Goal: Find contact information: Obtain details needed to contact an individual or organization

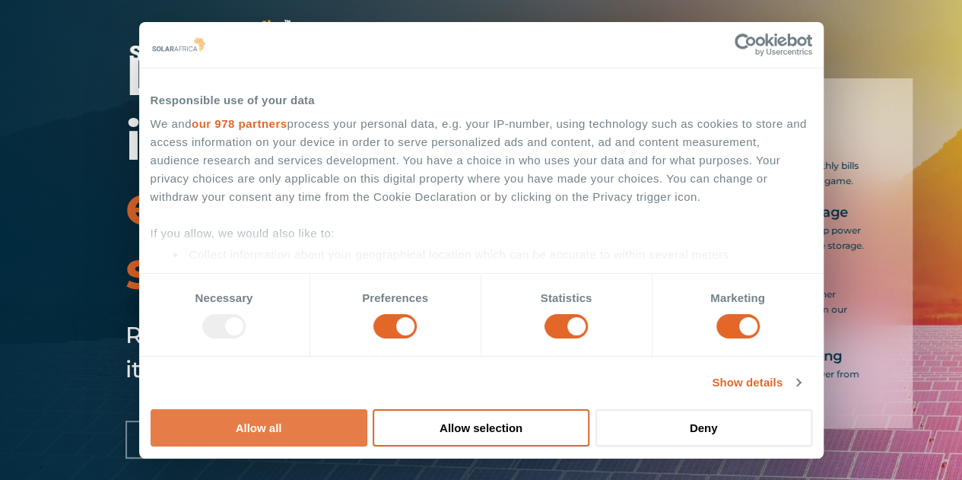
click at [367, 409] on button "Allow all" at bounding box center [259, 427] width 217 height 37
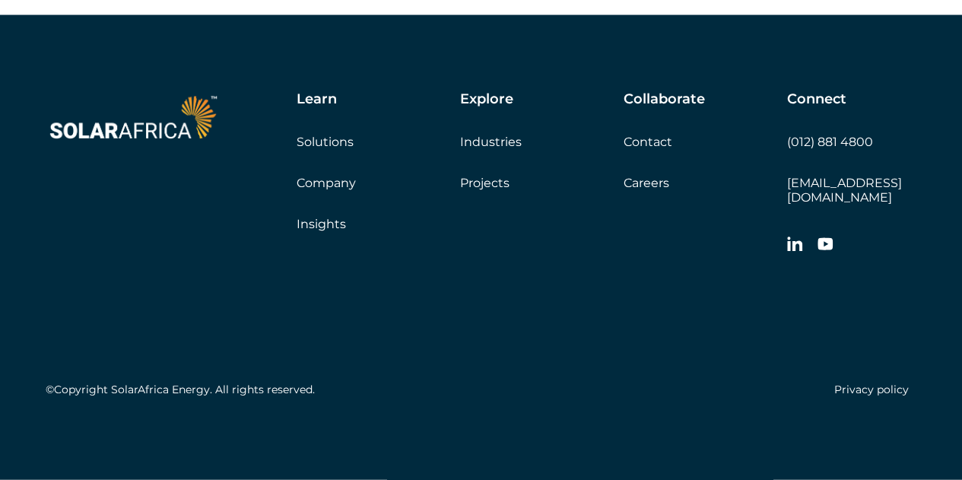
scroll to position [4483, 0]
click at [645, 149] on link "Contact" at bounding box center [647, 142] width 49 height 14
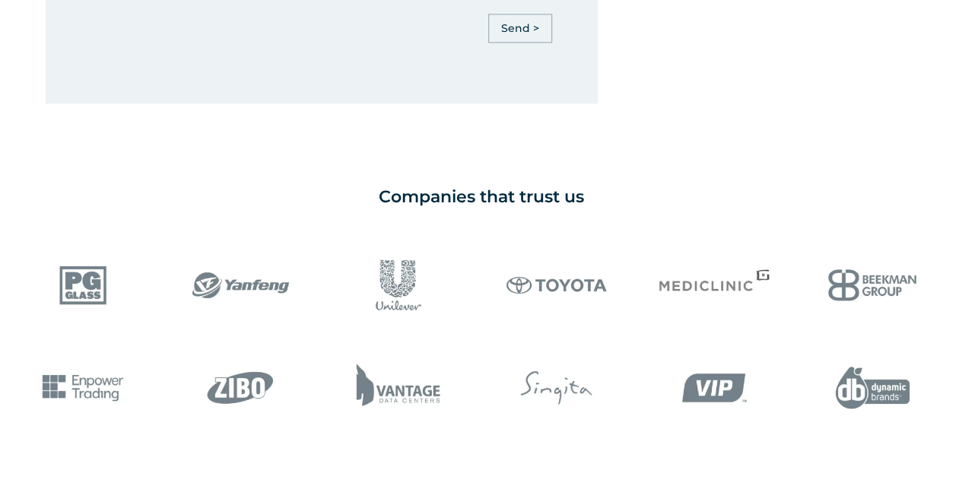
scroll to position [1141, 0]
